Goal: Information Seeking & Learning: Learn about a topic

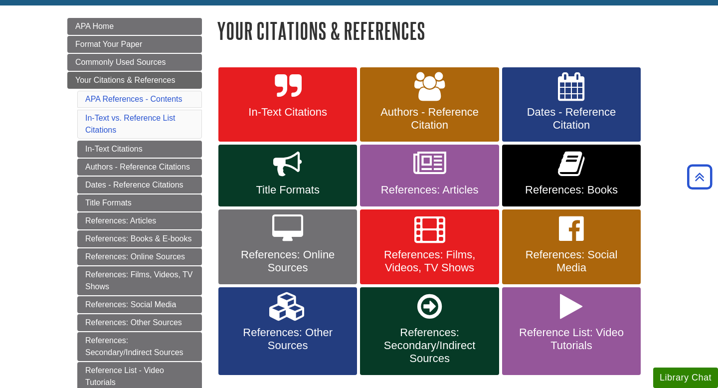
scroll to position [128, 0]
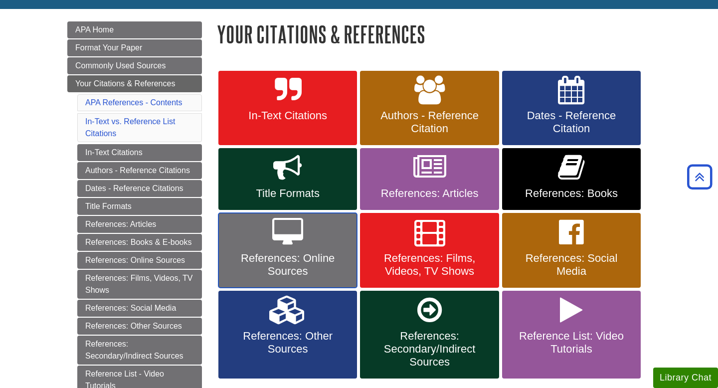
click at [293, 252] on span "References: Online Sources" at bounding box center [288, 265] width 124 height 26
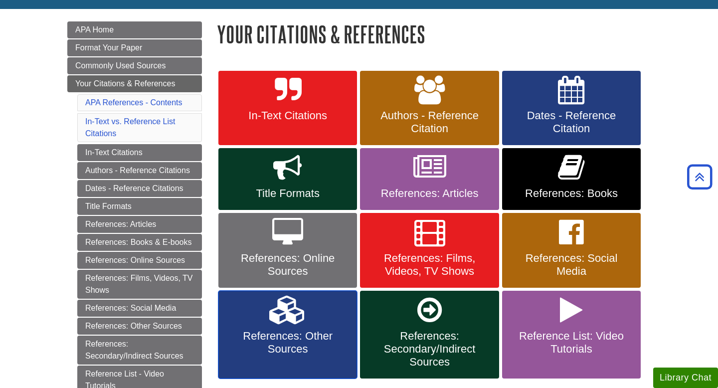
click at [276, 364] on link "References: Other Sources" at bounding box center [288, 335] width 139 height 88
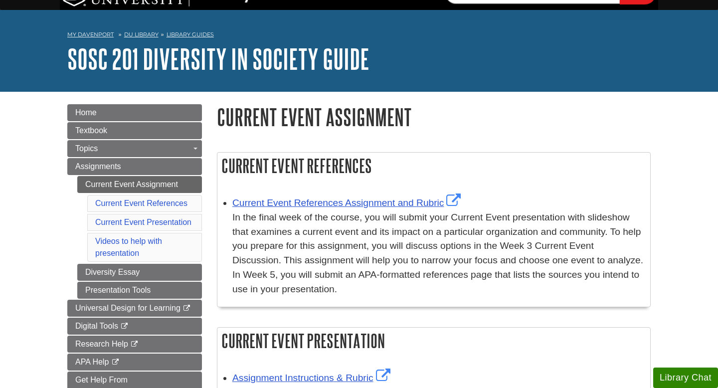
scroll to position [20, 0]
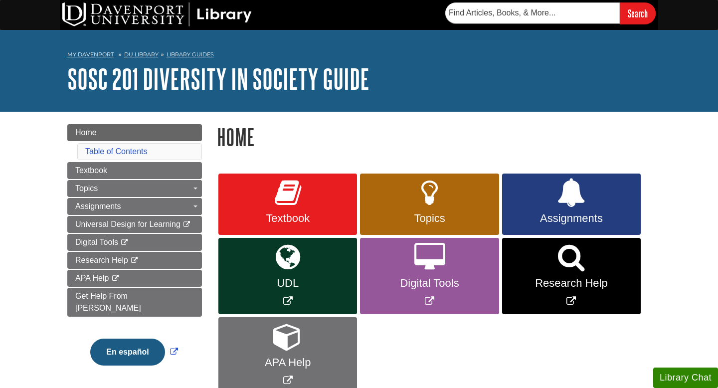
scroll to position [77, 0]
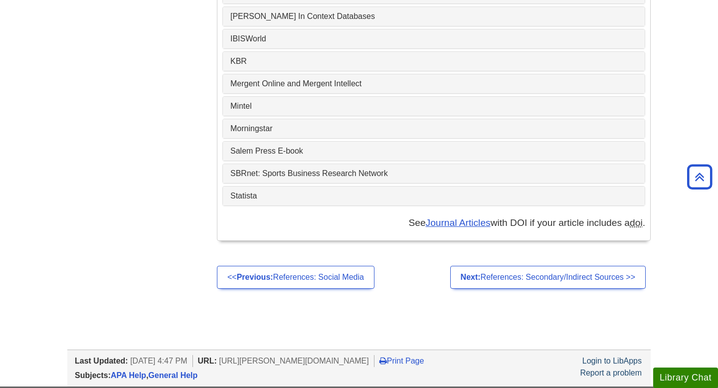
scroll to position [3979, 0]
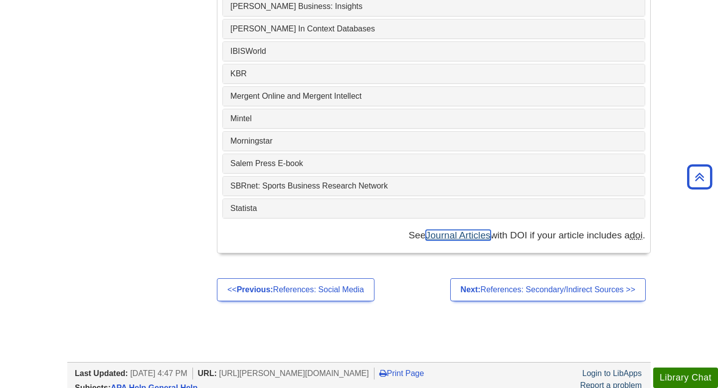
click at [446, 238] on link "Journal Articles" at bounding box center [458, 235] width 65 height 10
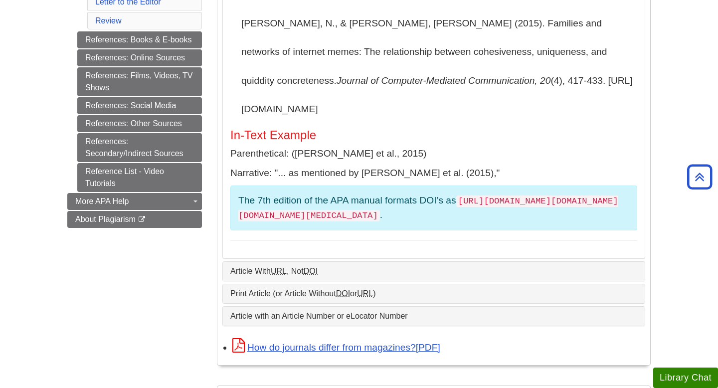
scroll to position [431, 0]
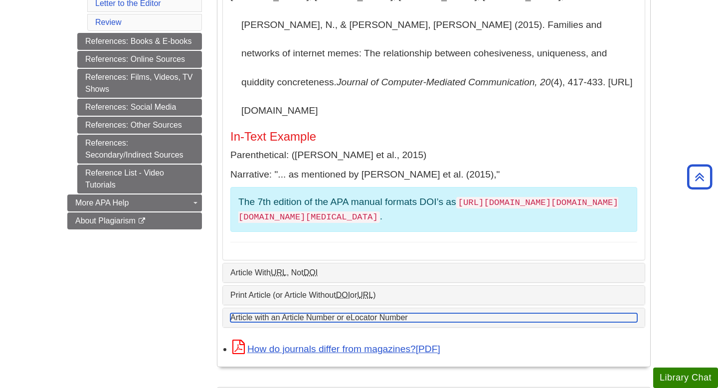
click at [283, 313] on link "Article with an Article Number or eLocator Number" at bounding box center [433, 317] width 407 height 9
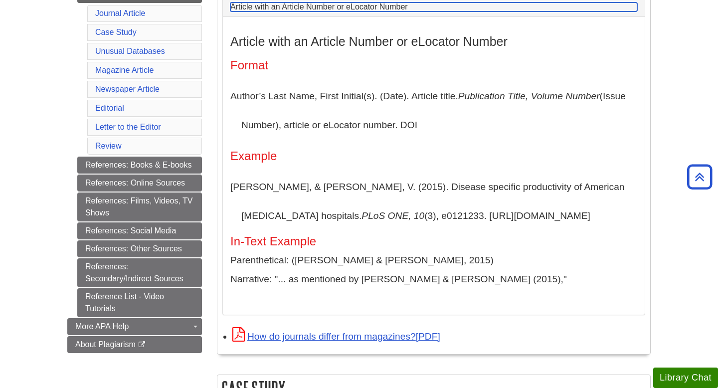
scroll to position [311, 0]
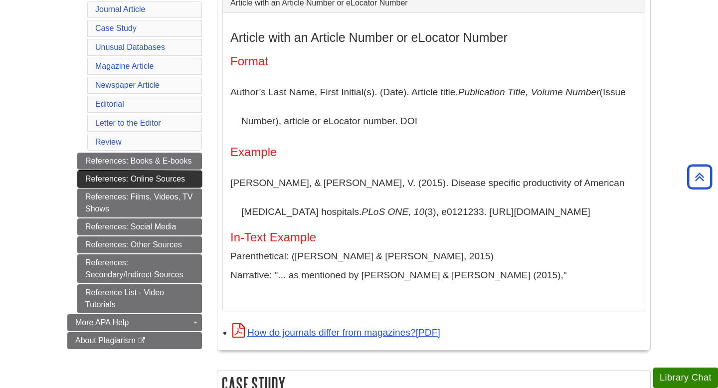
click at [133, 184] on link "References: Online Sources" at bounding box center [139, 179] width 125 height 17
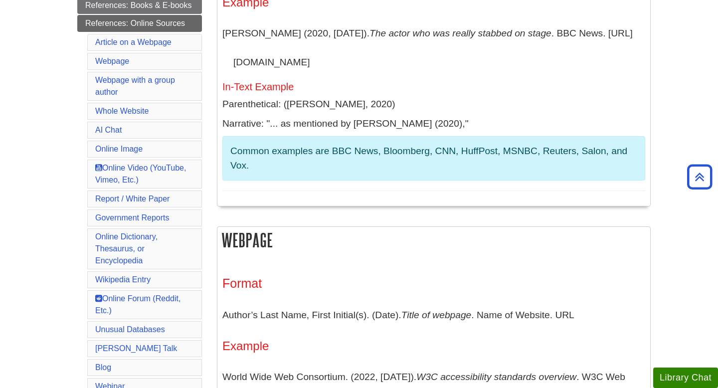
scroll to position [194, 0]
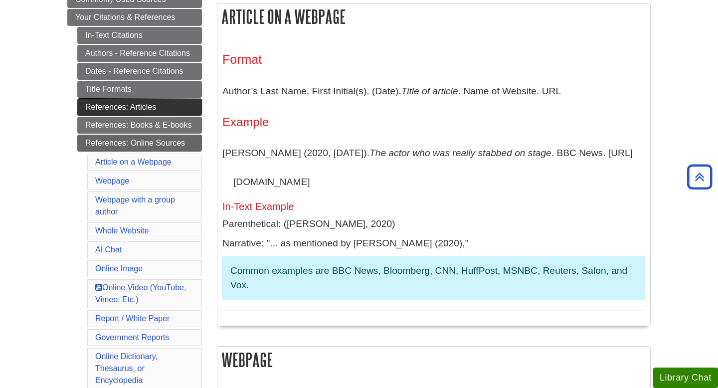
click at [111, 108] on link "References: Articles" at bounding box center [139, 107] width 125 height 17
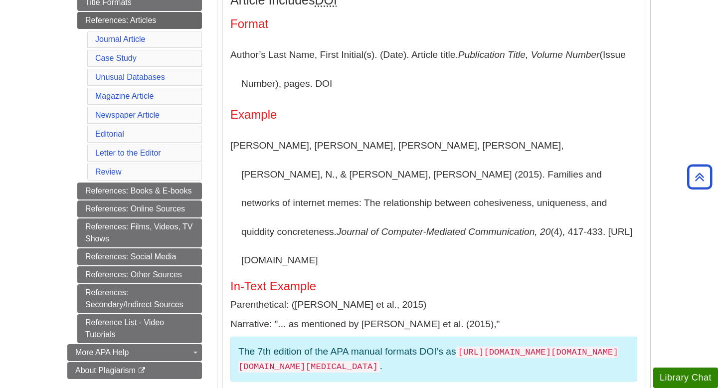
scroll to position [283, 0]
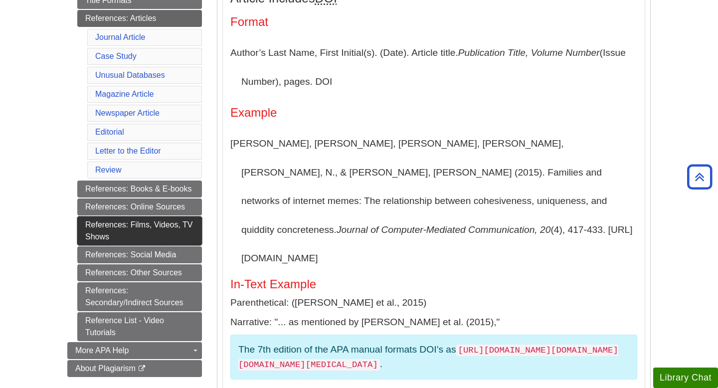
click at [154, 228] on link "References: Films, Videos, TV Shows" at bounding box center [139, 231] width 125 height 29
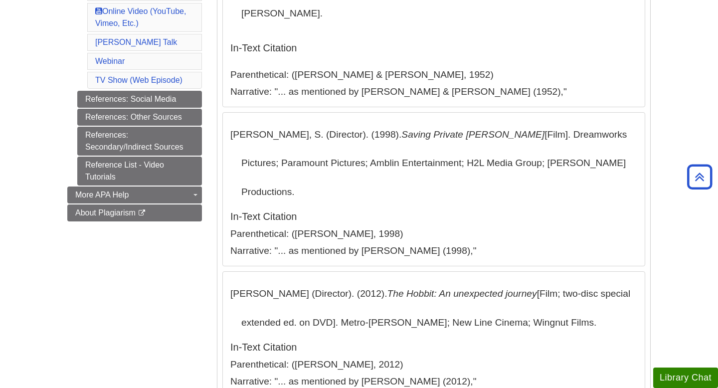
scroll to position [376, 0]
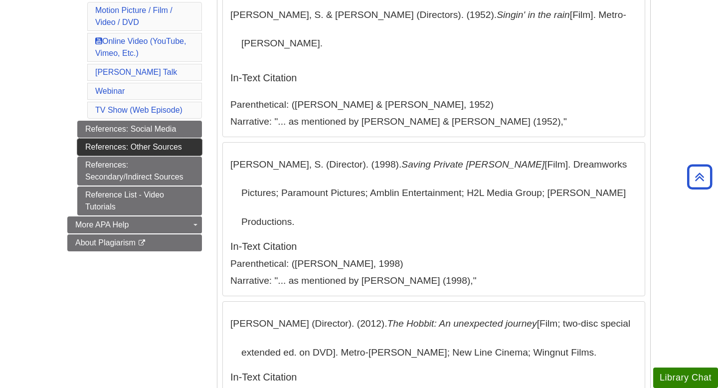
click at [128, 149] on link "References: Other Sources" at bounding box center [139, 147] width 125 height 17
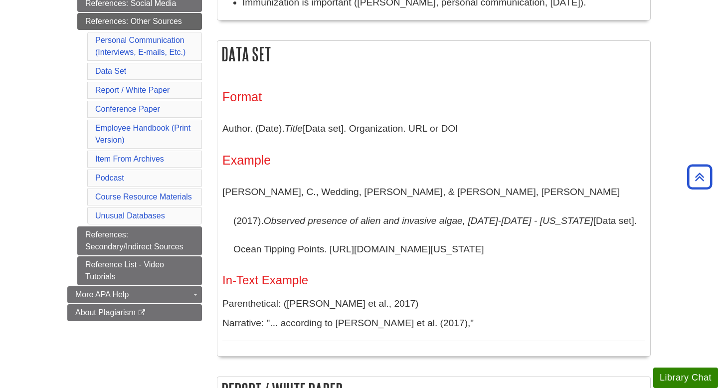
scroll to position [384, 0]
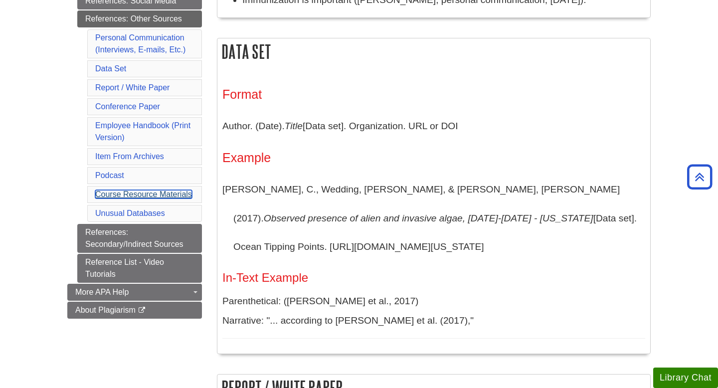
click at [153, 195] on link "Course Resource Materials" at bounding box center [143, 194] width 97 height 8
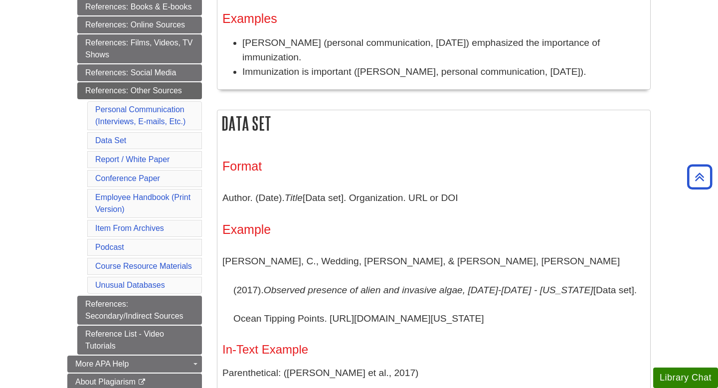
scroll to position [306, 0]
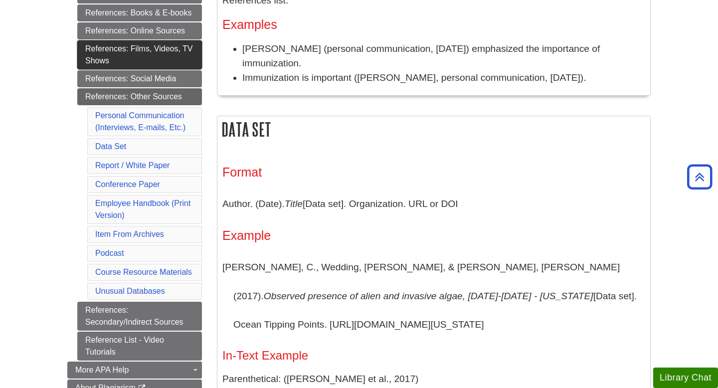
click at [131, 52] on link "References: Films, Videos, TV Shows" at bounding box center [139, 54] width 125 height 29
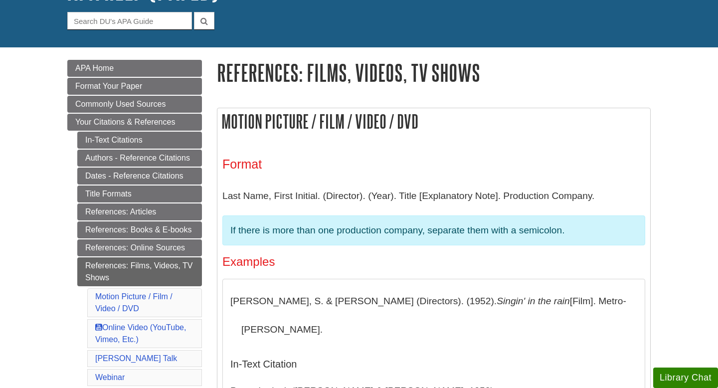
scroll to position [93, 0]
